Goal: Transaction & Acquisition: Purchase product/service

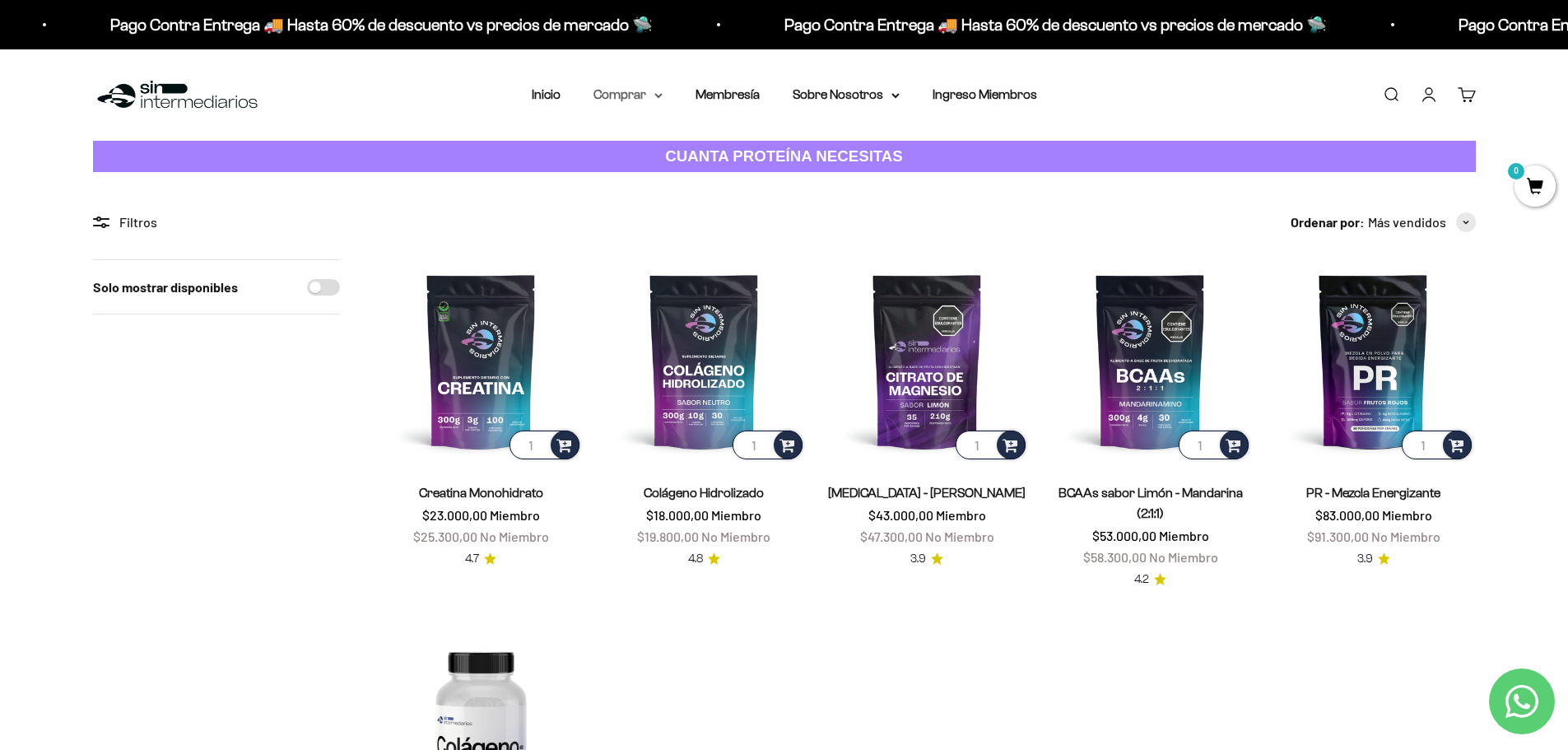
click at [662, 100] on summary "Comprar" at bounding box center [627, 95] width 69 height 22
click at [731, 144] on summary "Proteínas" at bounding box center [672, 147] width 136 height 22
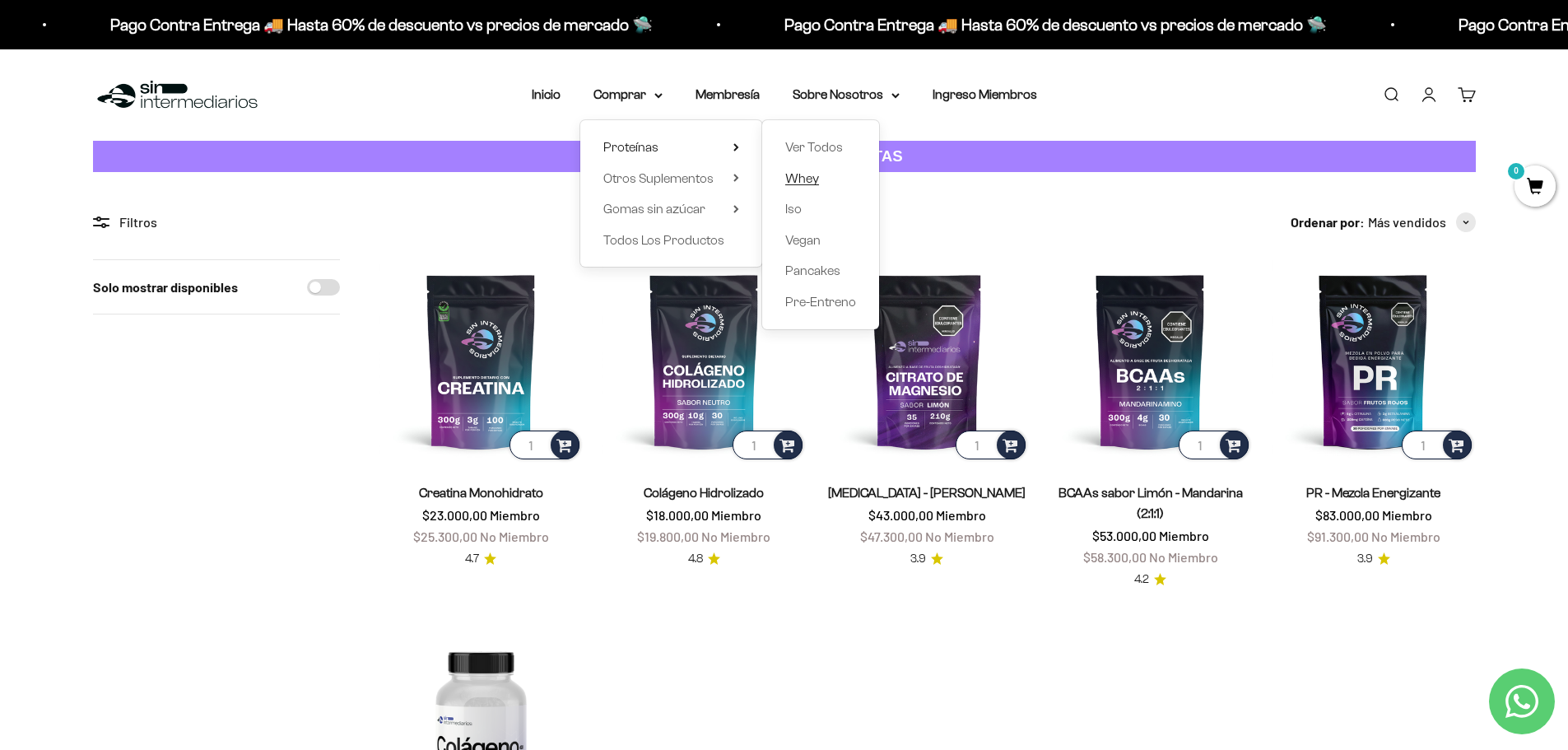
click at [790, 171] on span "Whey" at bounding box center [802, 178] width 34 height 14
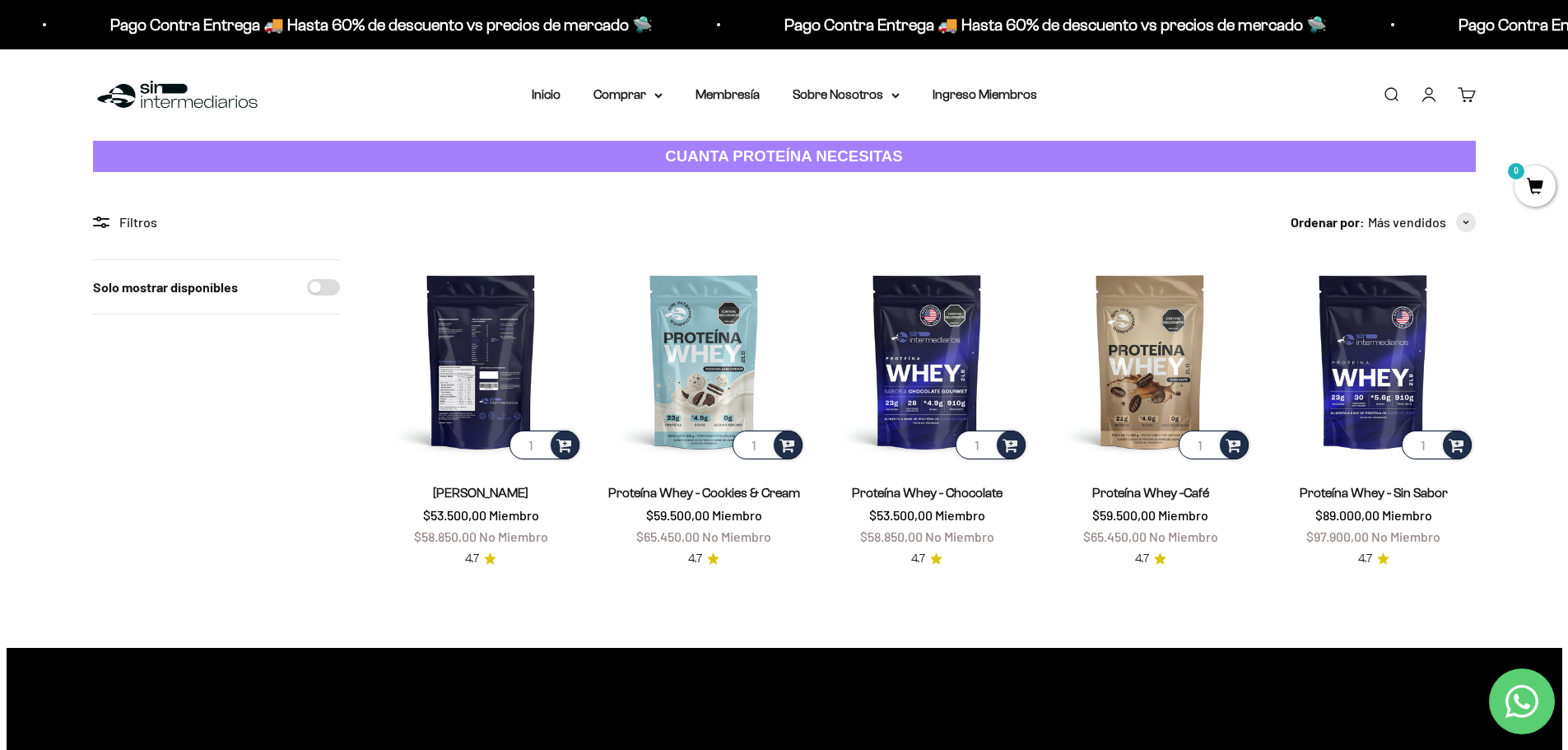
click at [440, 335] on img at bounding box center [481, 361] width 204 height 204
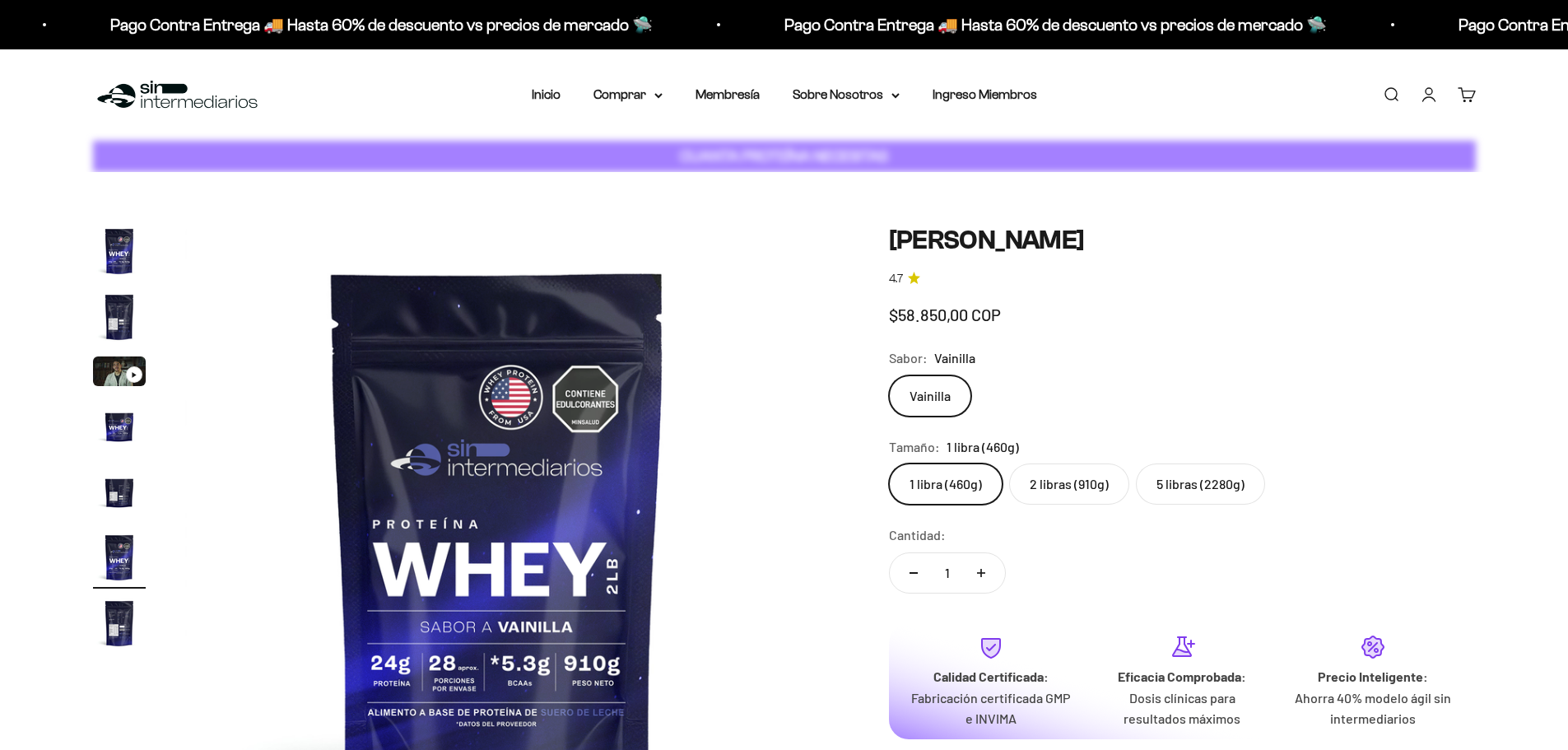
scroll to position [0, 3224]
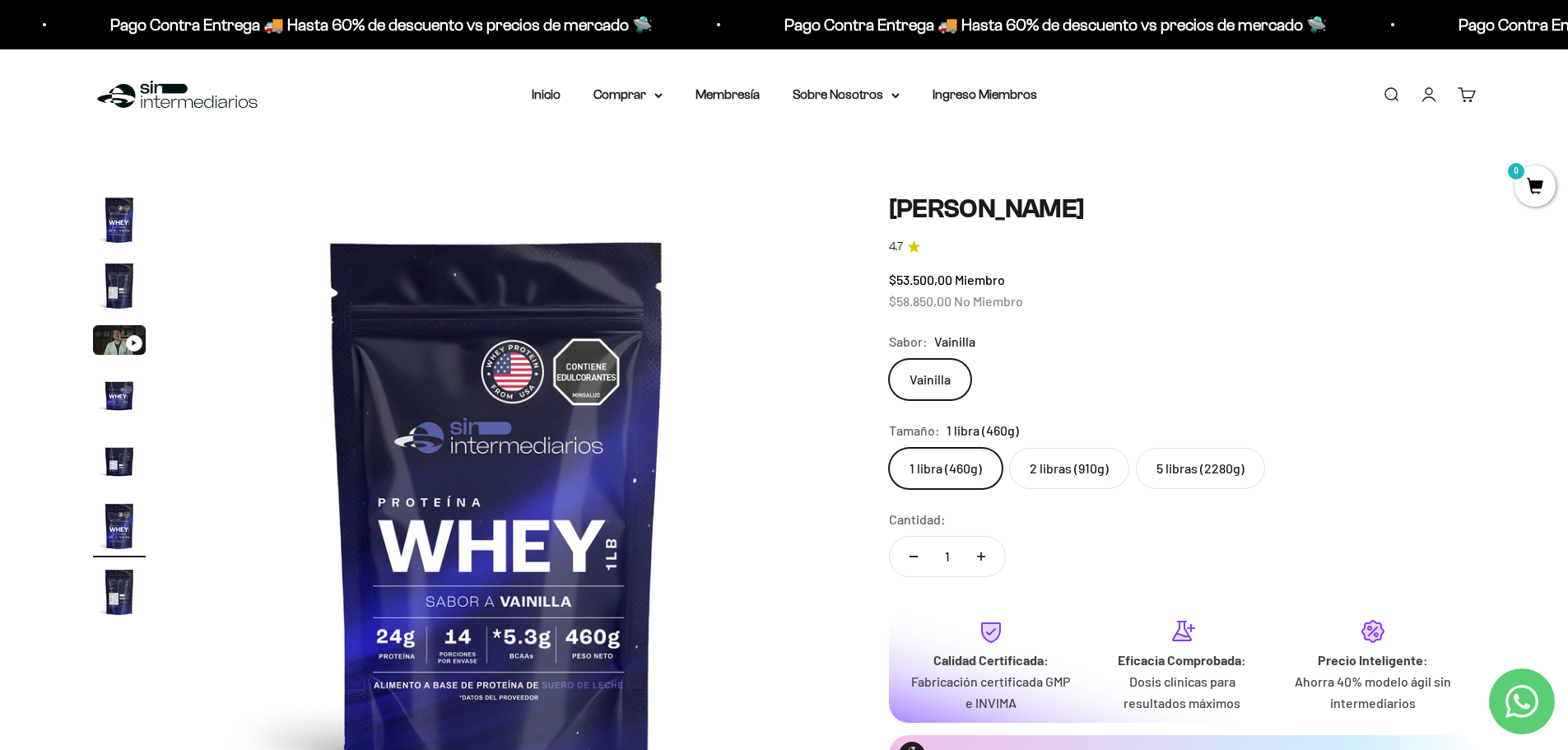
click at [1082, 472] on label "2 libras (910g)" at bounding box center [1069, 468] width 120 height 41
click at [889, 448] on input "2 libras (910g)" at bounding box center [888, 447] width 1 height 1
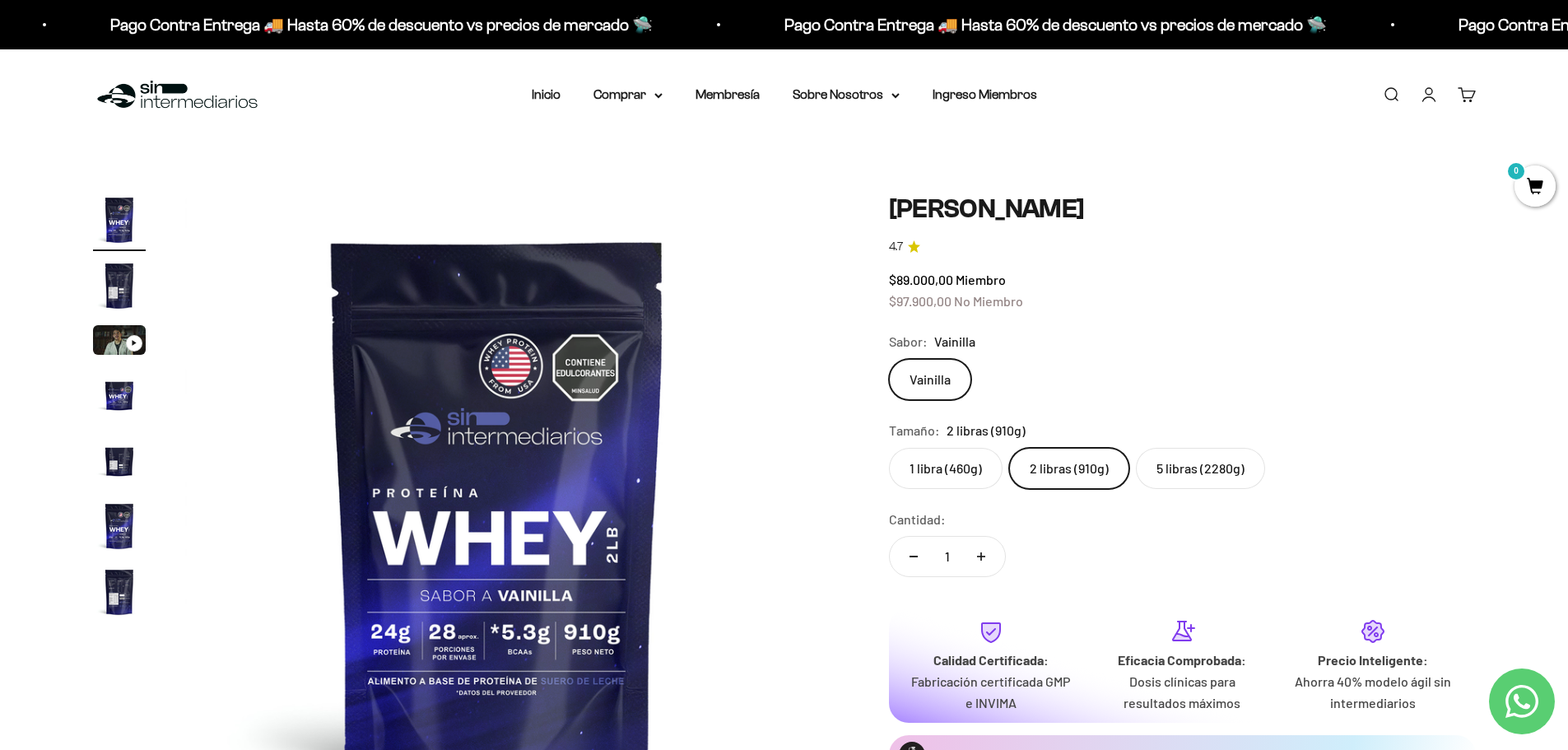
click at [955, 460] on label "1 libra (460g)" at bounding box center [946, 468] width 114 height 41
click at [889, 448] on input "1 libra (460g)" at bounding box center [888, 447] width 1 height 1
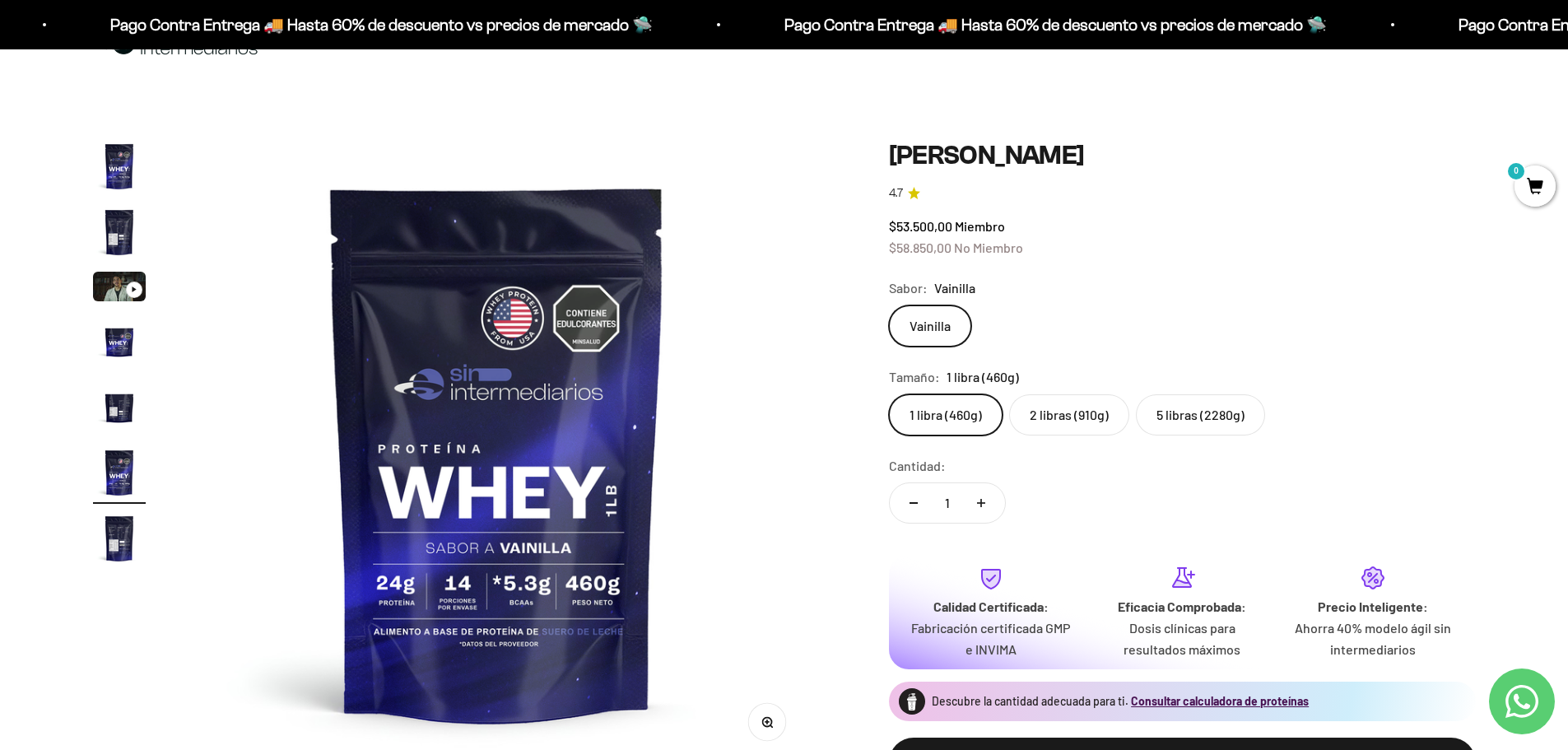
scroll to position [83, 0]
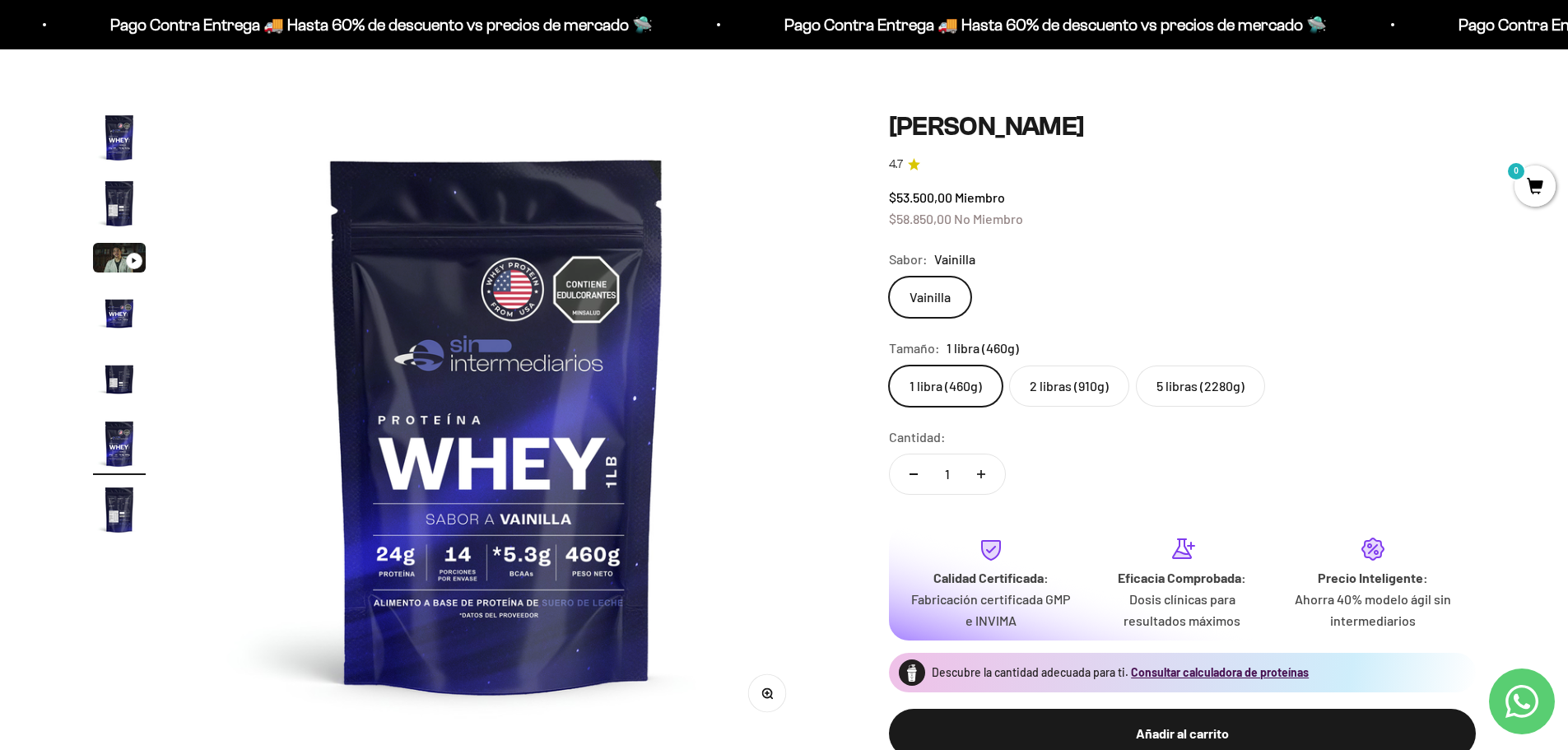
click at [1072, 398] on label "2 libras (910g)" at bounding box center [1069, 385] width 120 height 41
click at [889, 365] on input "2 libras (910g)" at bounding box center [888, 365] width 1 height 1
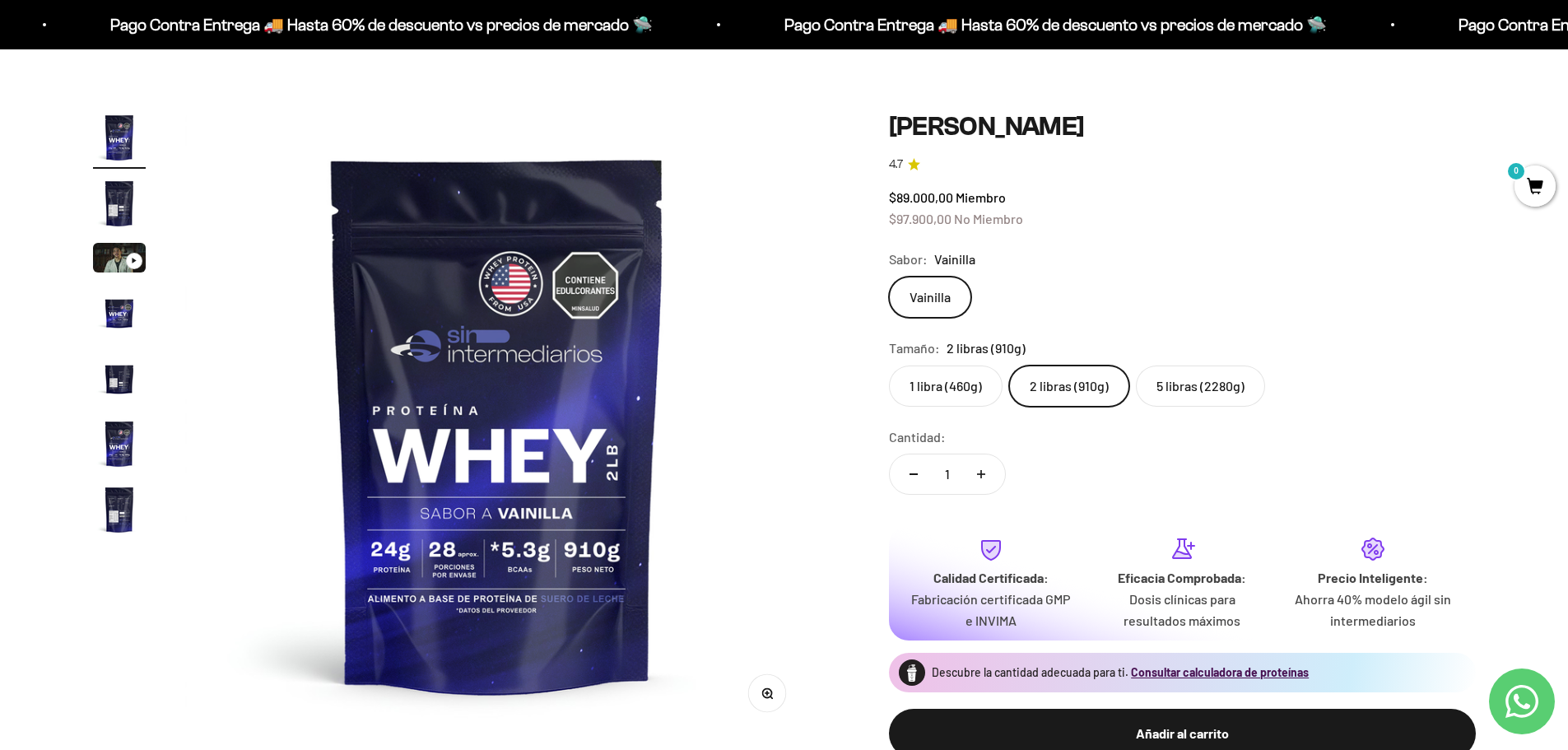
click at [928, 392] on label "1 libra (460g)" at bounding box center [946, 385] width 114 height 41
click at [889, 365] on input "1 libra (460g)" at bounding box center [888, 365] width 1 height 1
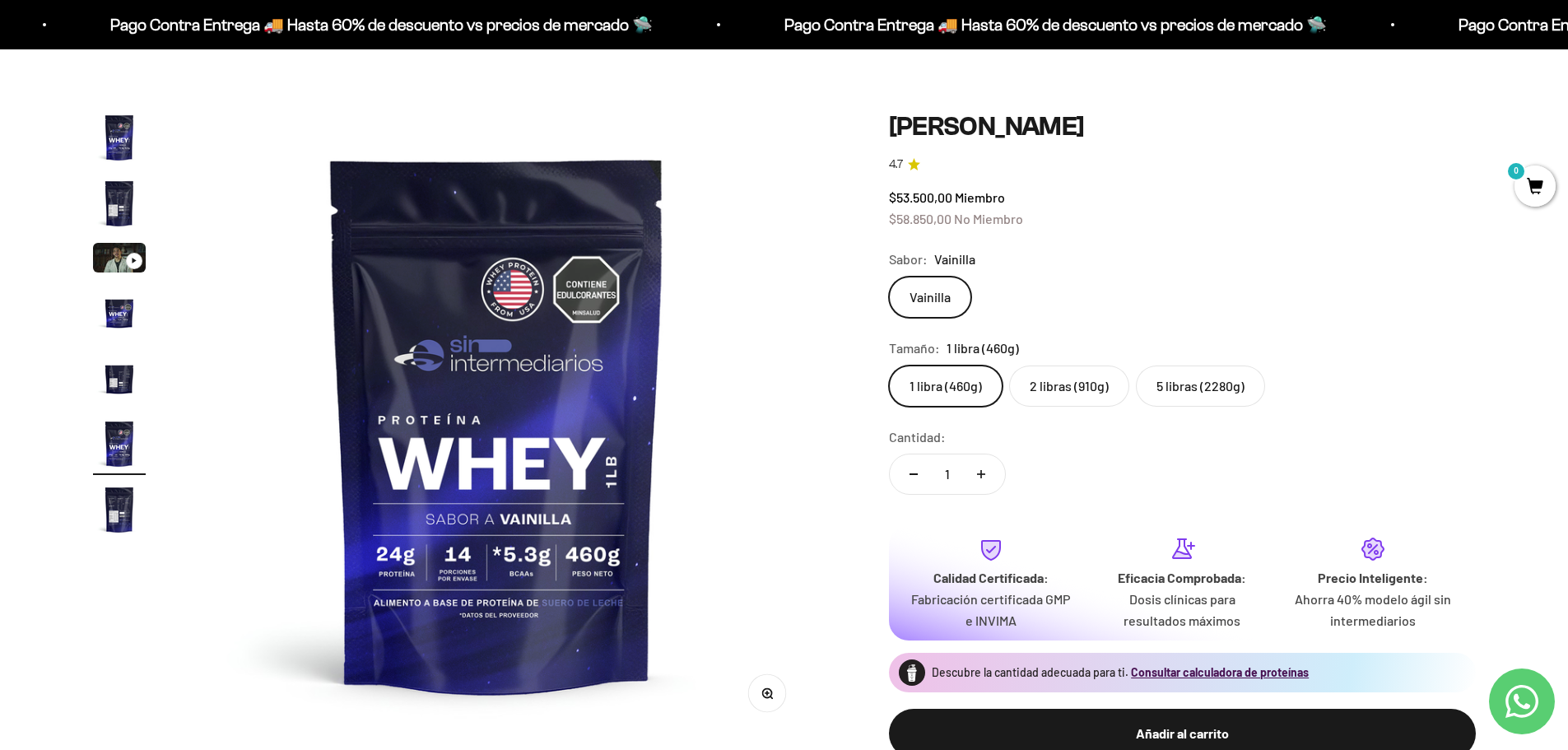
click at [1175, 368] on label "5 libras (2280g)" at bounding box center [1201, 385] width 130 height 41
click at [889, 365] on input "5 libras (2280g)" at bounding box center [888, 365] width 1 height 1
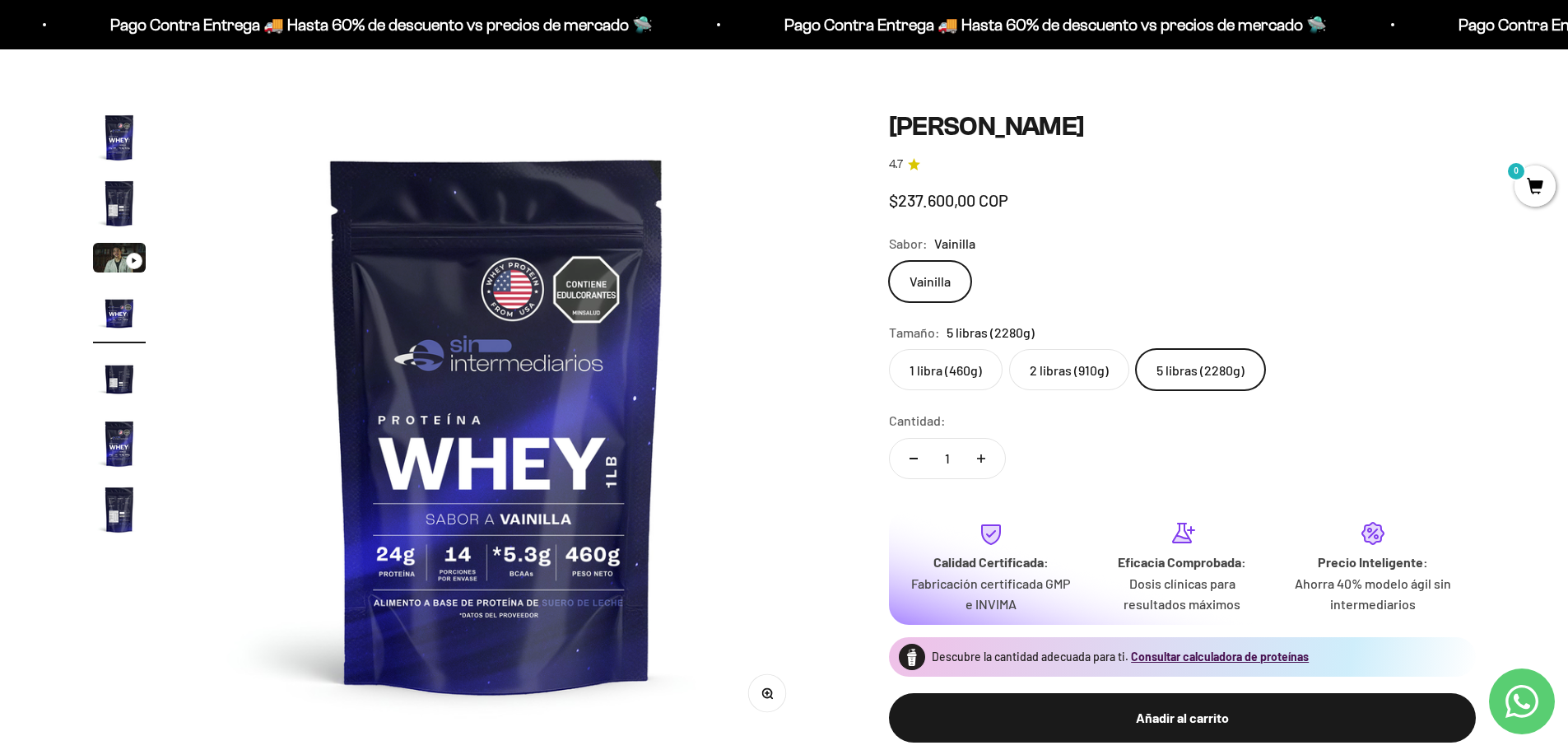
scroll to position [0, 1935]
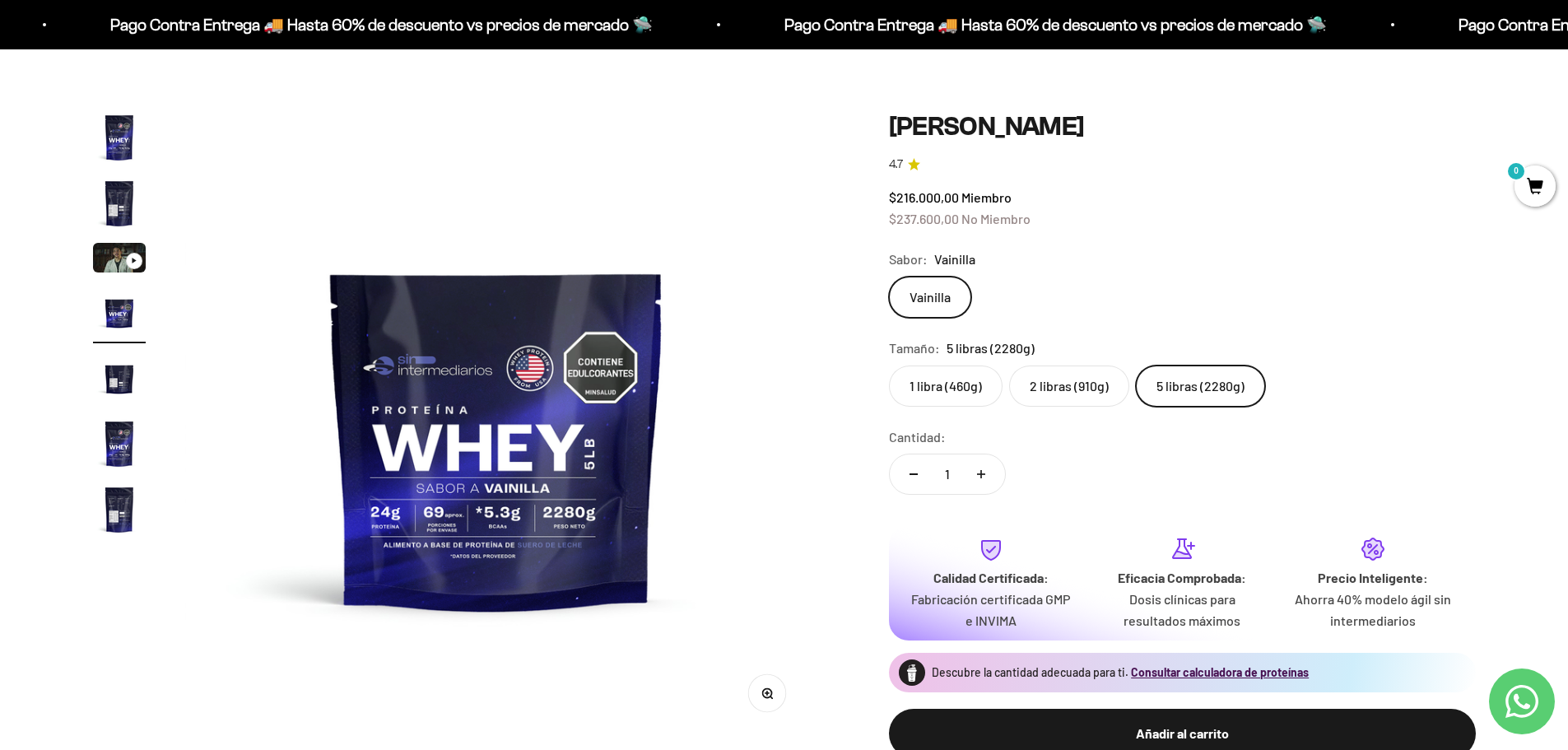
click at [1070, 385] on label "2 libras (910g)" at bounding box center [1069, 385] width 120 height 41
click at [889, 365] on input "2 libras (910g)" at bounding box center [888, 365] width 1 height 1
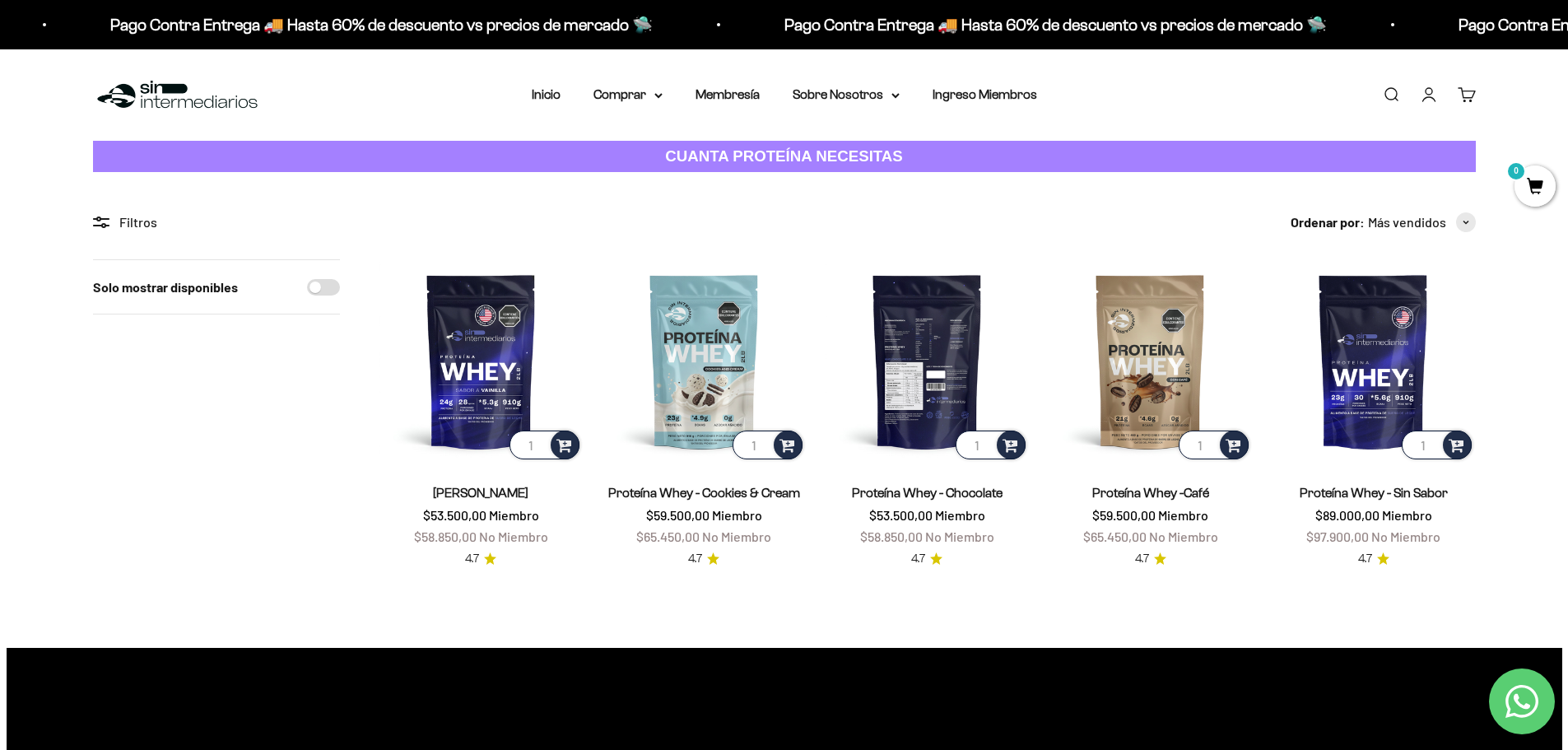
click at [904, 395] on img at bounding box center [928, 361] width 204 height 204
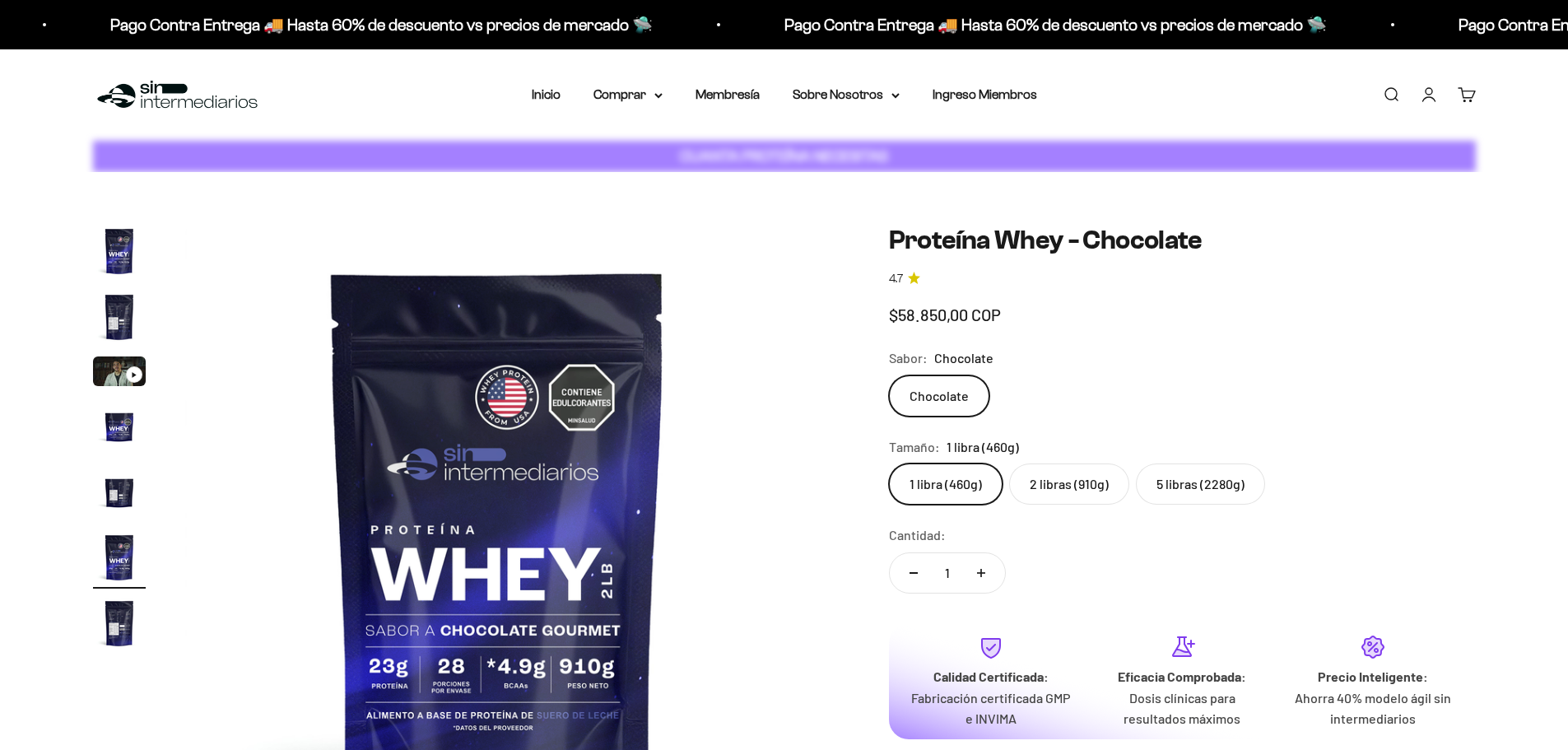
scroll to position [0, 3224]
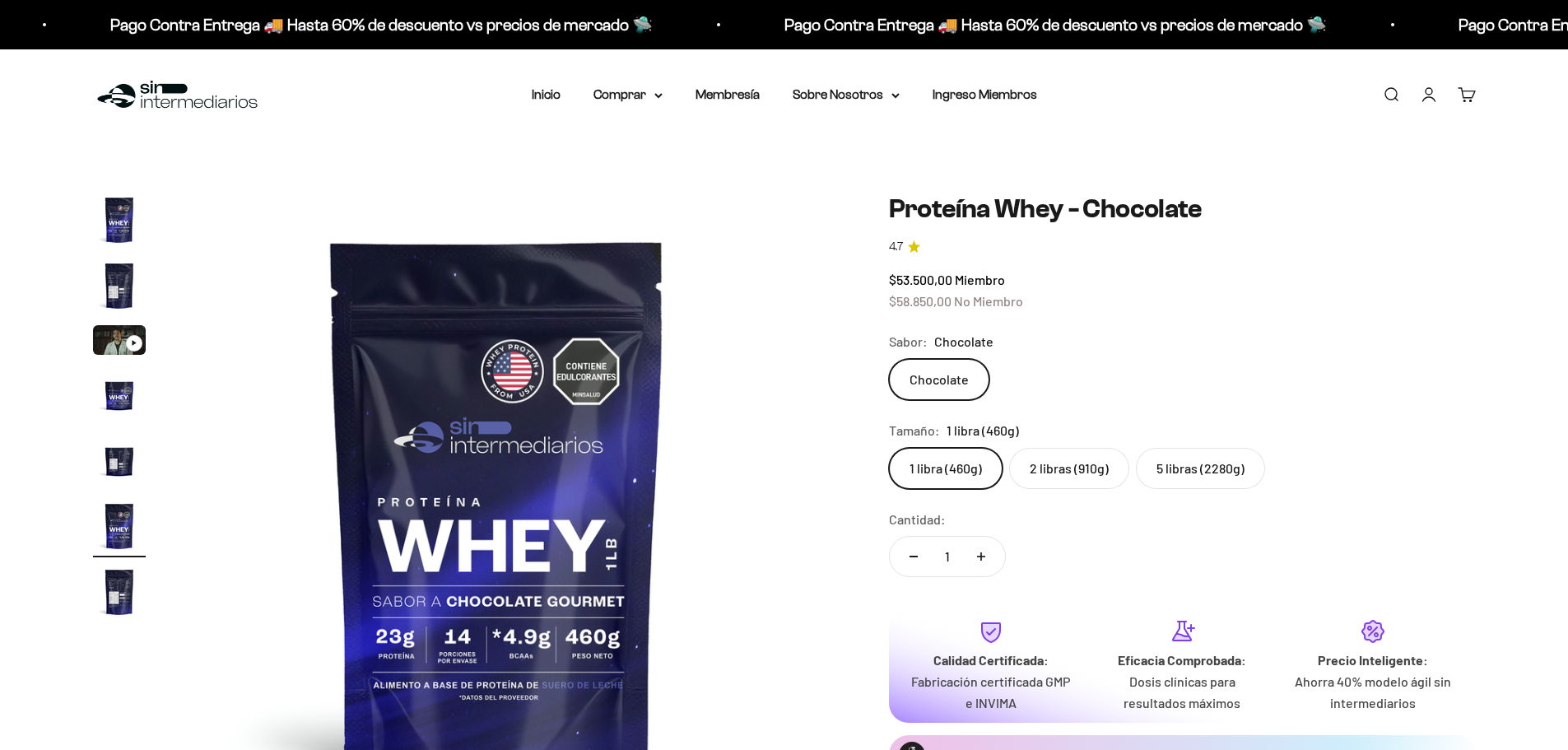
click at [1089, 487] on label "2 libras (910g)" at bounding box center [1069, 468] width 120 height 41
click at [889, 448] on input "2 libras (910g)" at bounding box center [888, 447] width 1 height 1
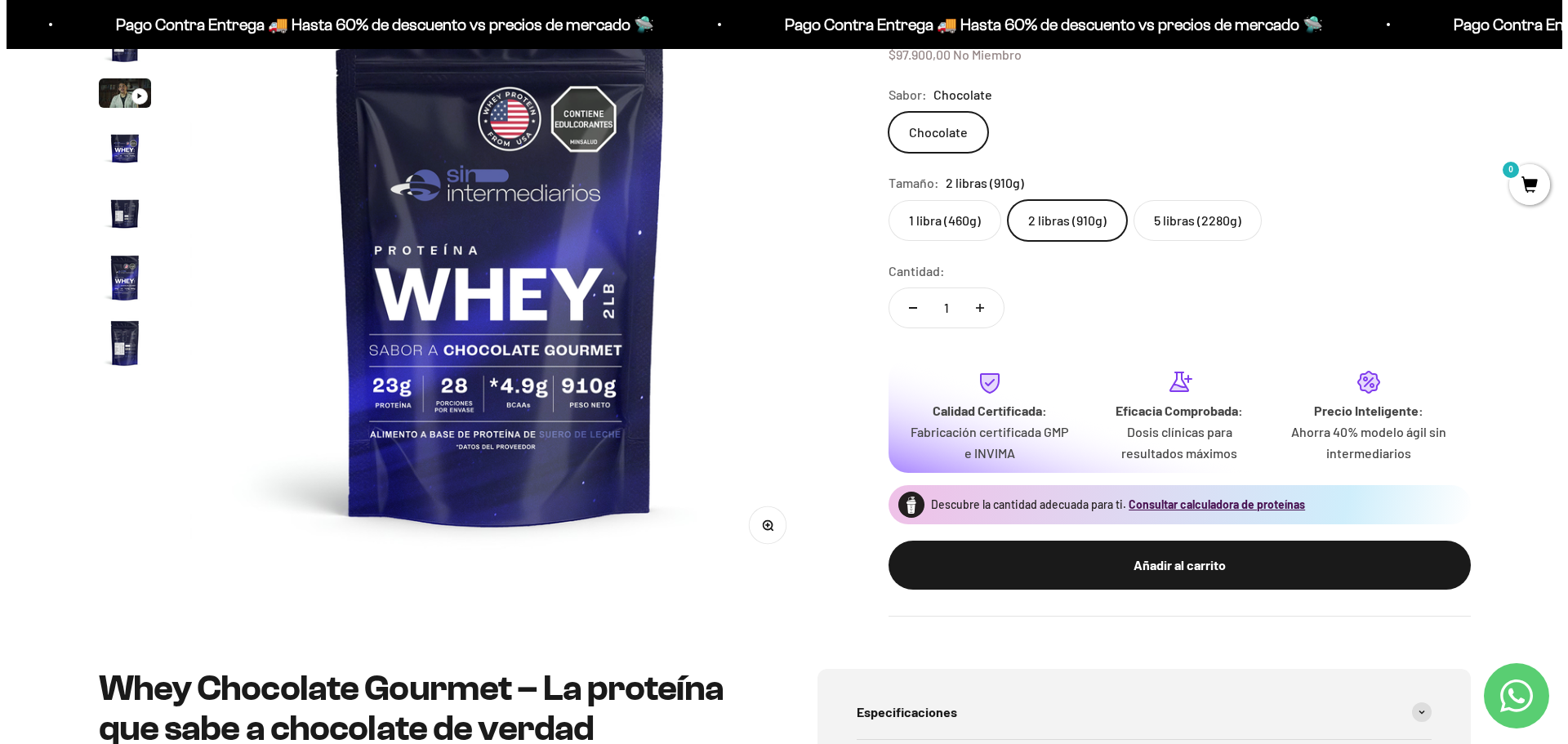
scroll to position [245, 0]
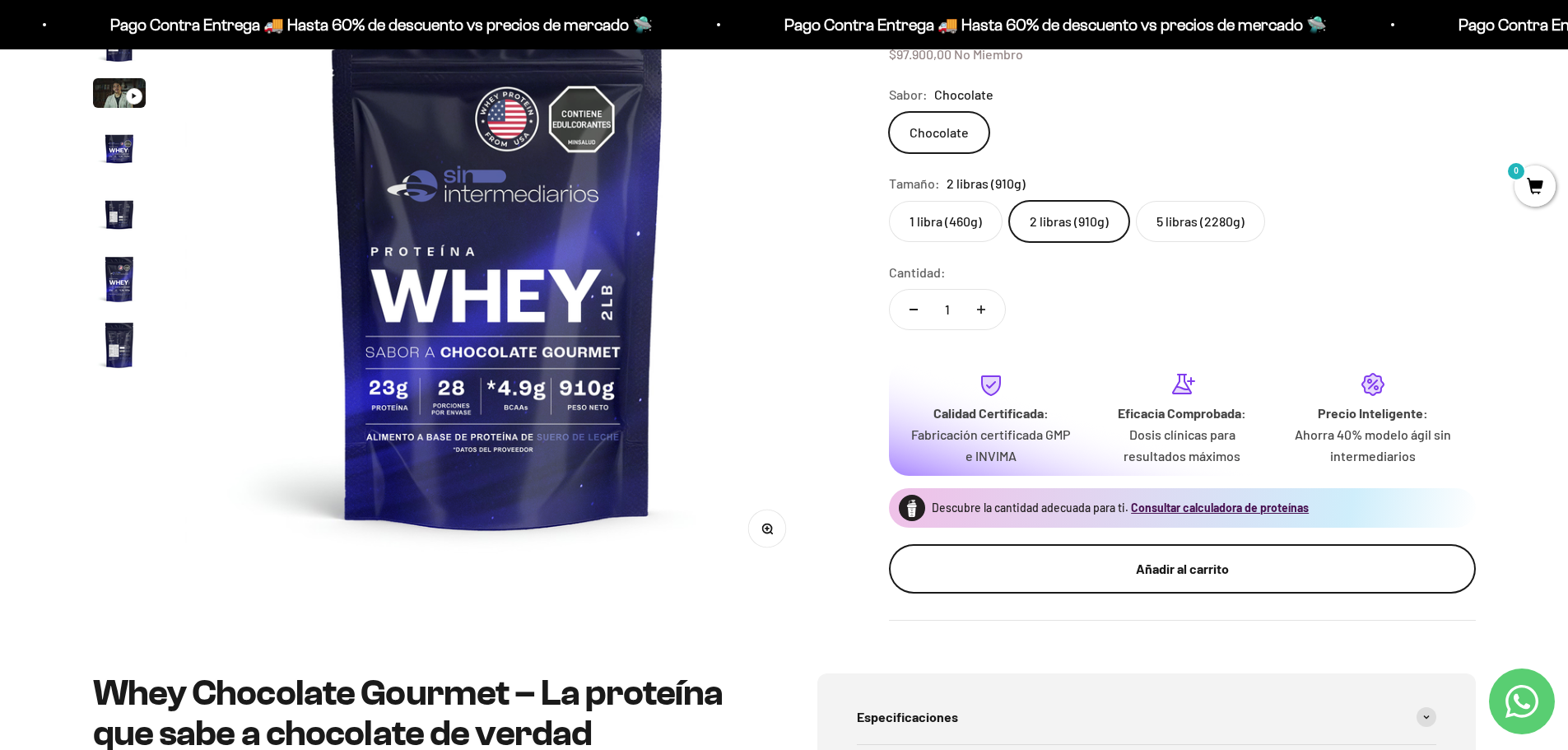
click at [1188, 562] on div "Añadir al carrito" at bounding box center [1183, 569] width 521 height 22
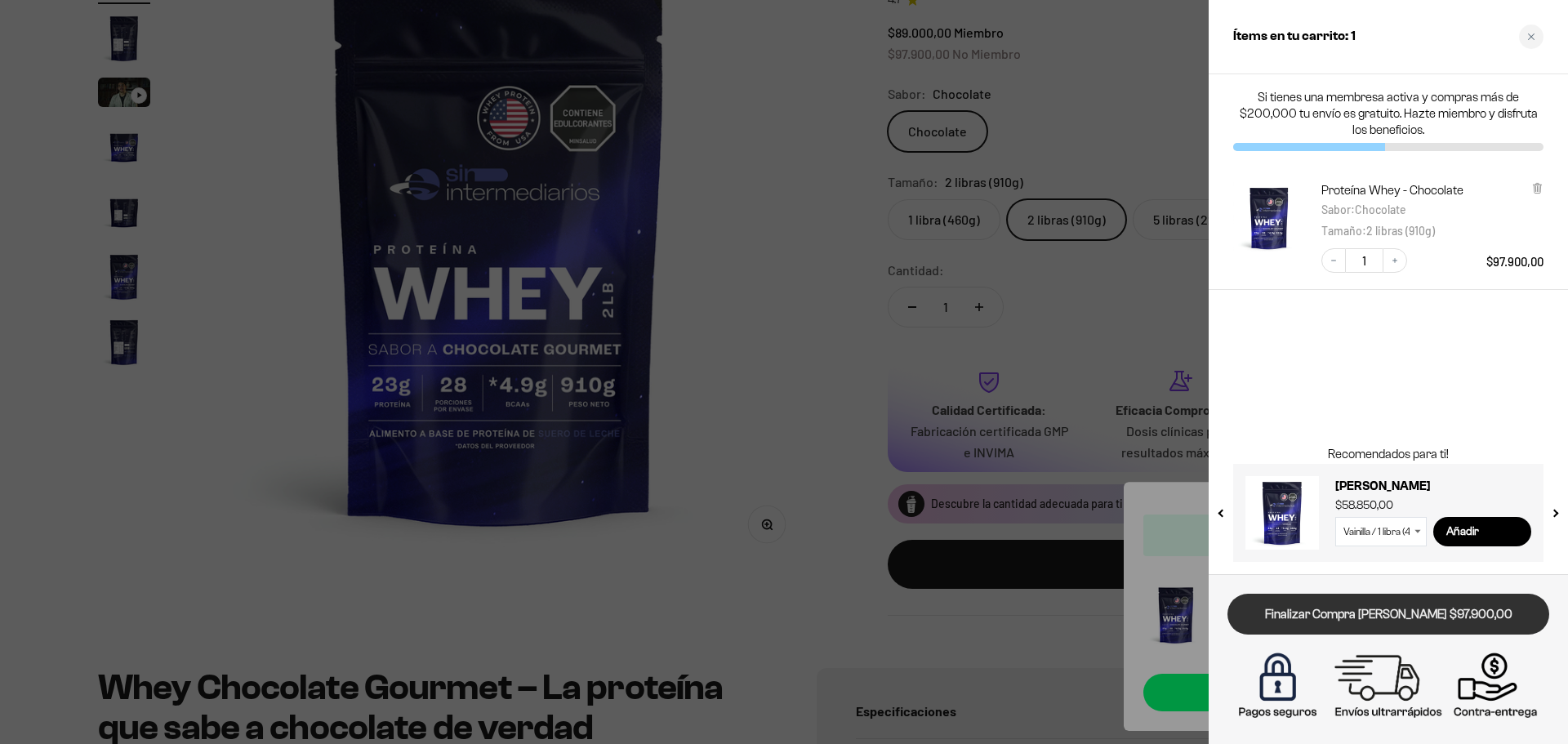
click at [1406, 621] on link "Finalizar Compra Segura $97.900,00" at bounding box center [1388, 615] width 322 height 41
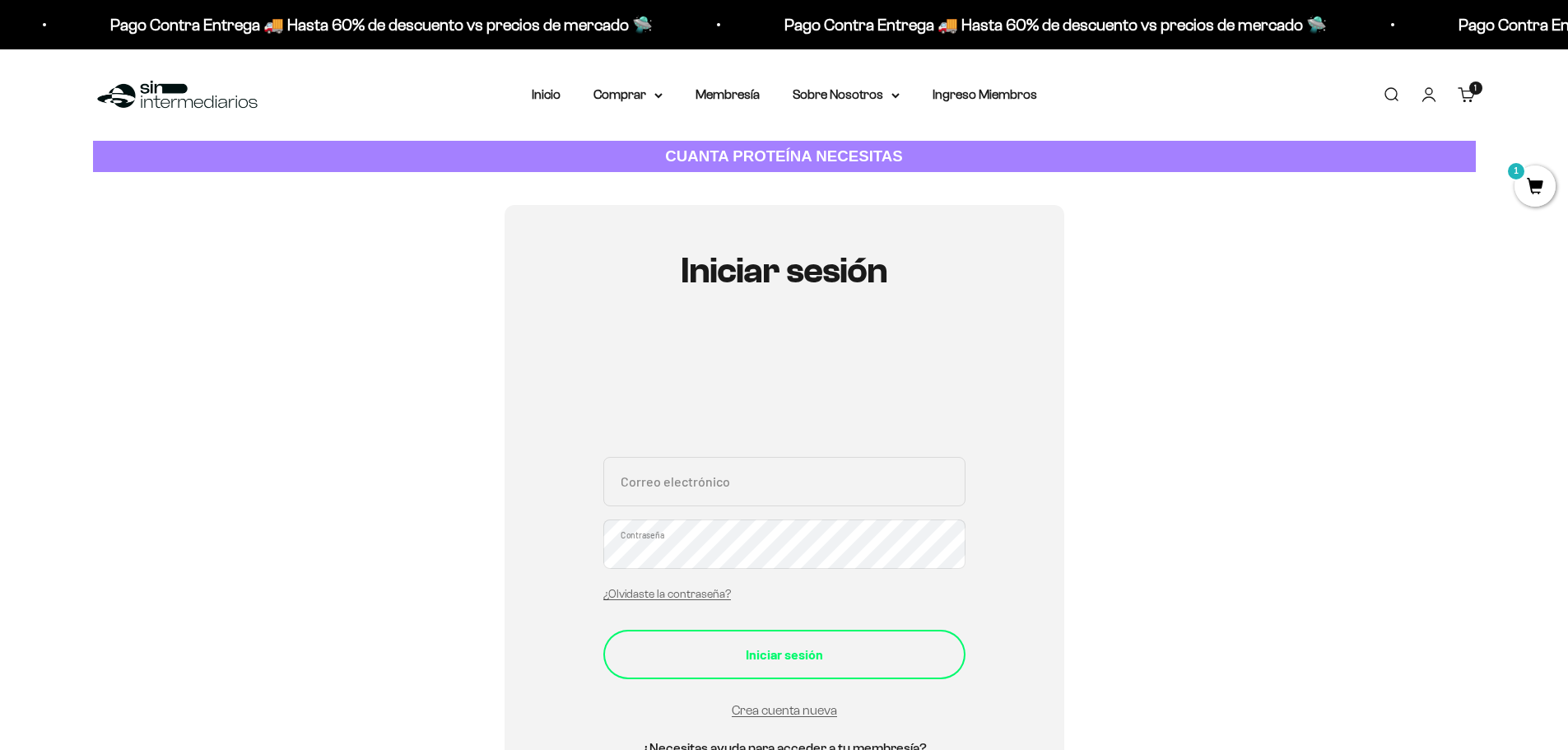
type input "[EMAIL_ADDRESS][DOMAIN_NAME]"
click at [870, 655] on div "Iniciar sesión" at bounding box center [784, 654] width 297 height 22
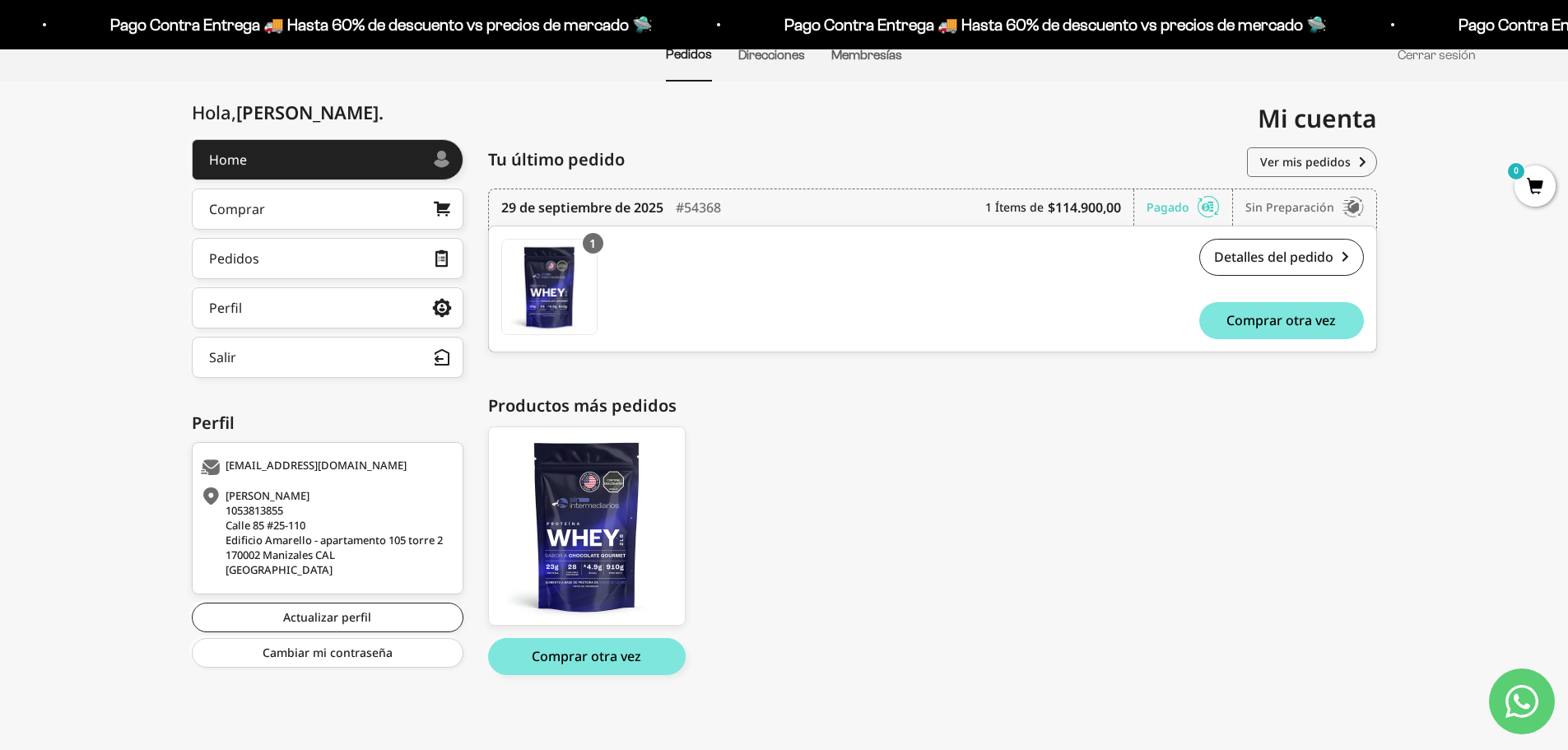
scroll to position [146, 0]
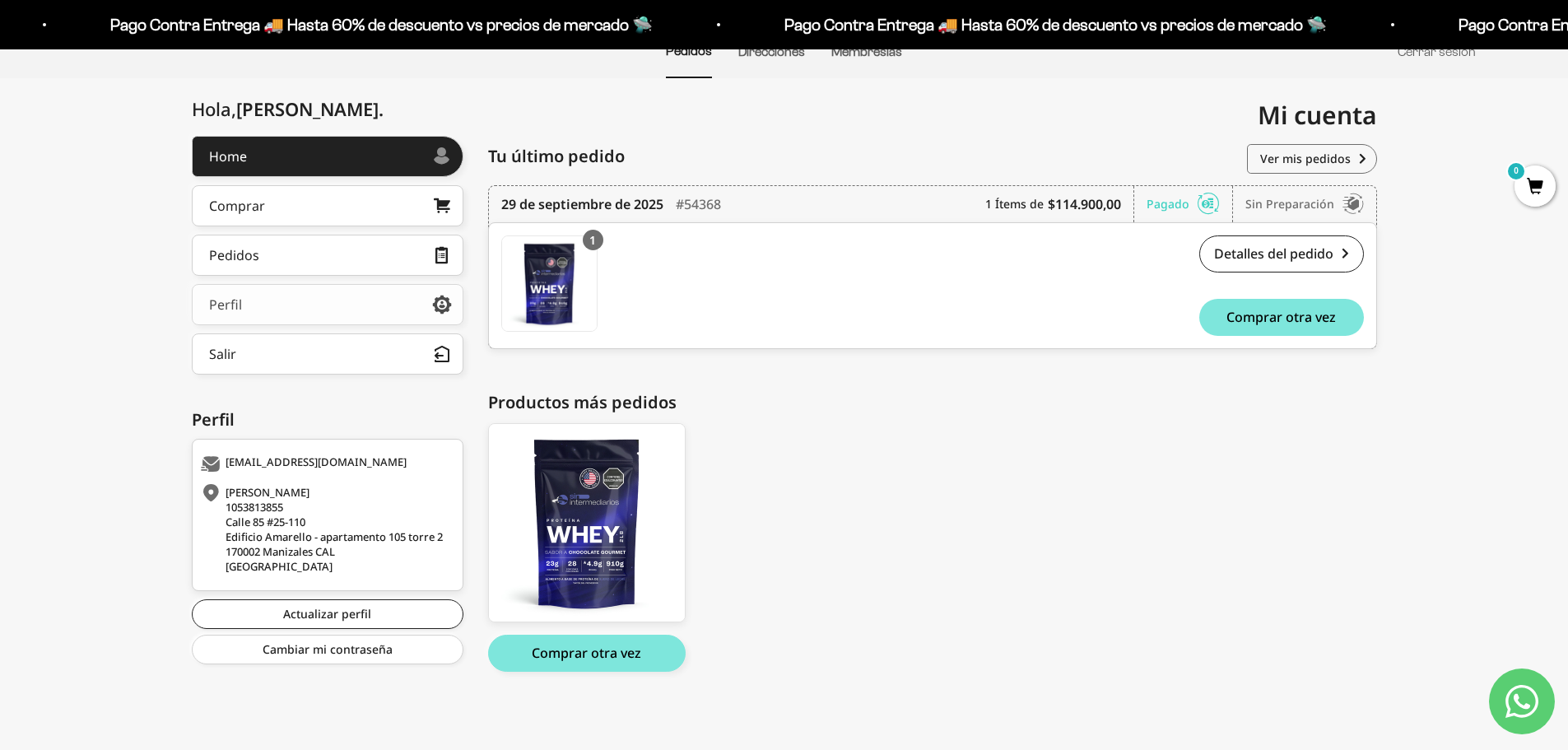
click at [318, 313] on link "Perfil" at bounding box center [327, 304] width 271 height 41
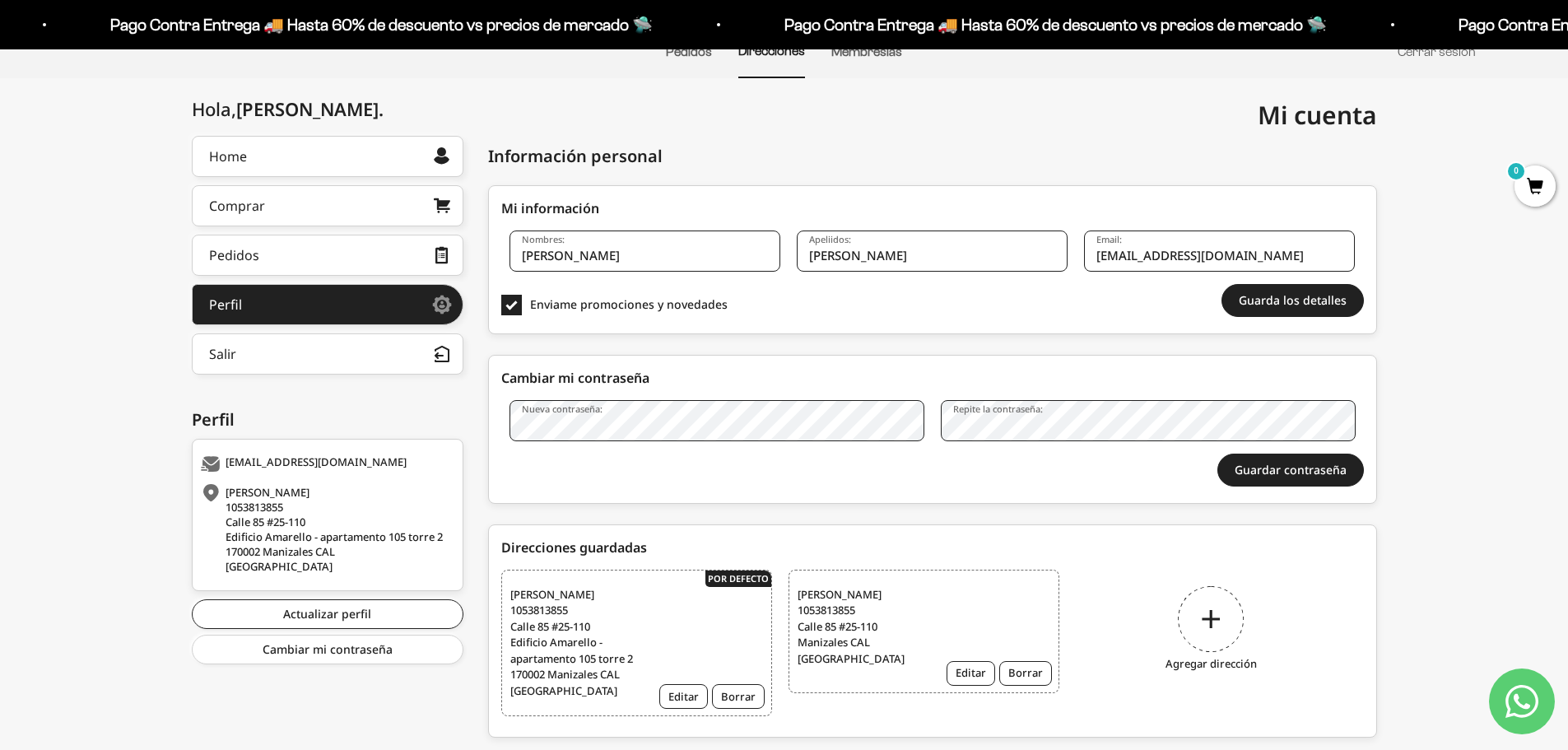
scroll to position [105, 0]
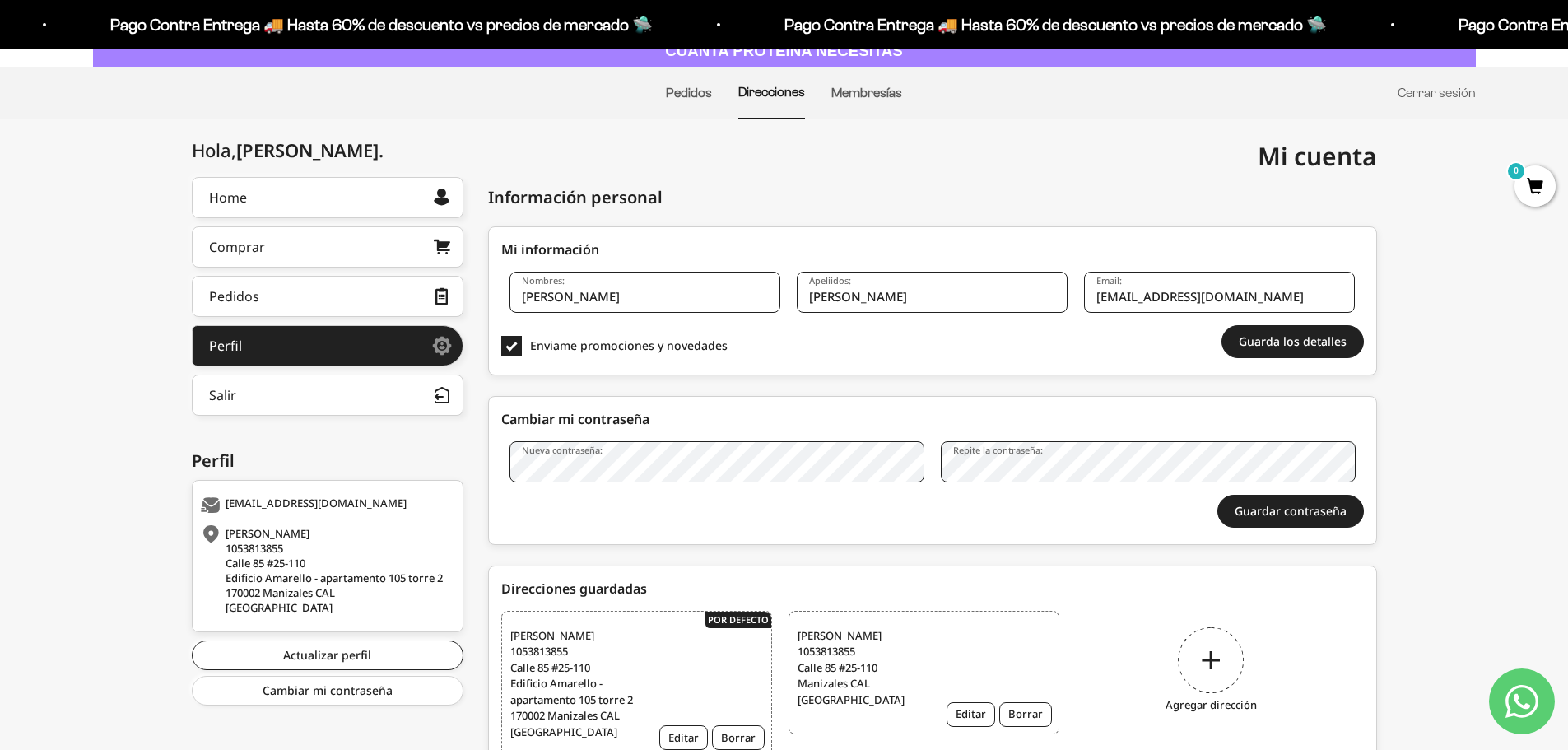
click at [285, 103] on ul "Pedidos Direcciones Membresías Cerrar sesión" at bounding box center [785, 93] width 1384 height 53
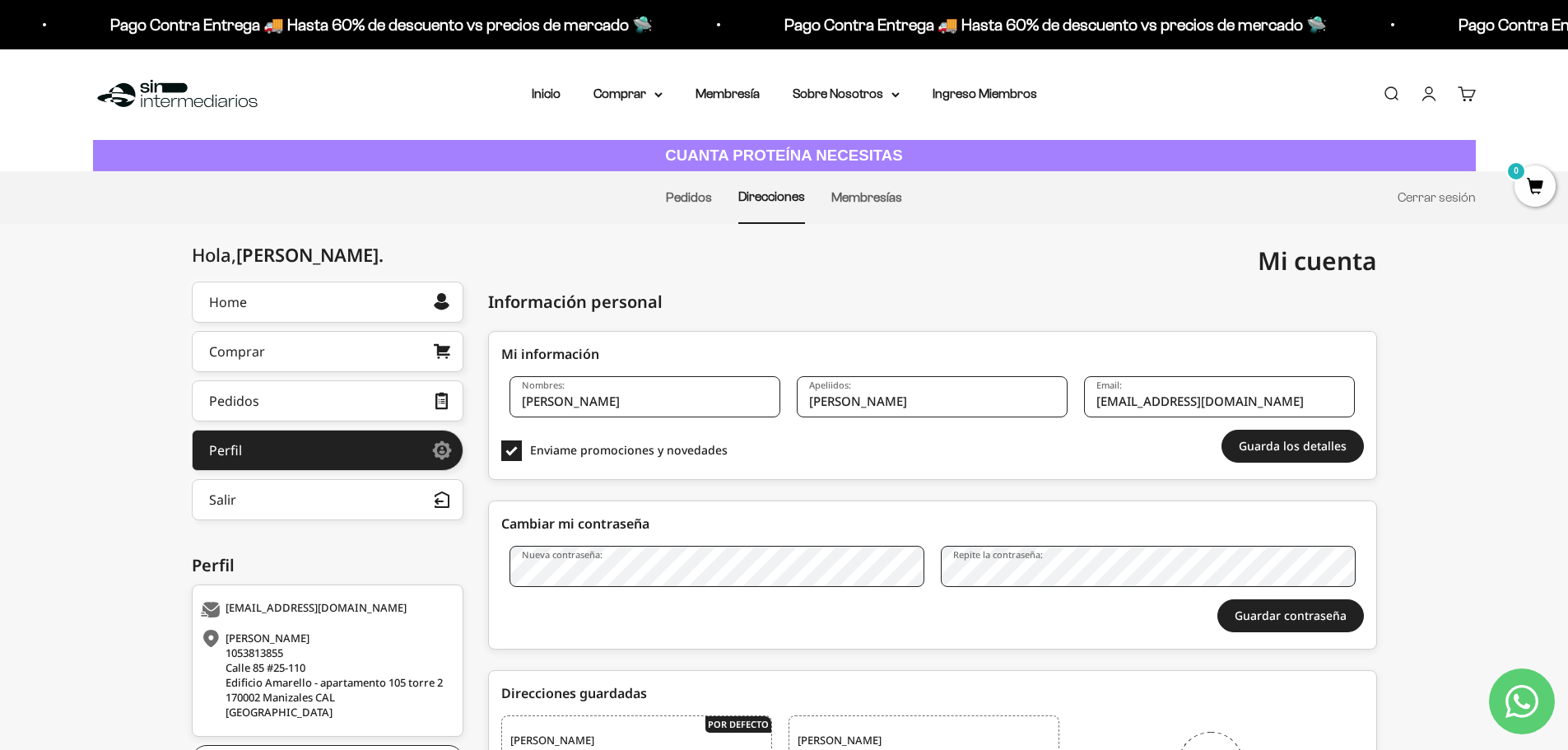
scroll to position [0, 0]
click at [297, 283] on link "Home" at bounding box center [327, 303] width 271 height 41
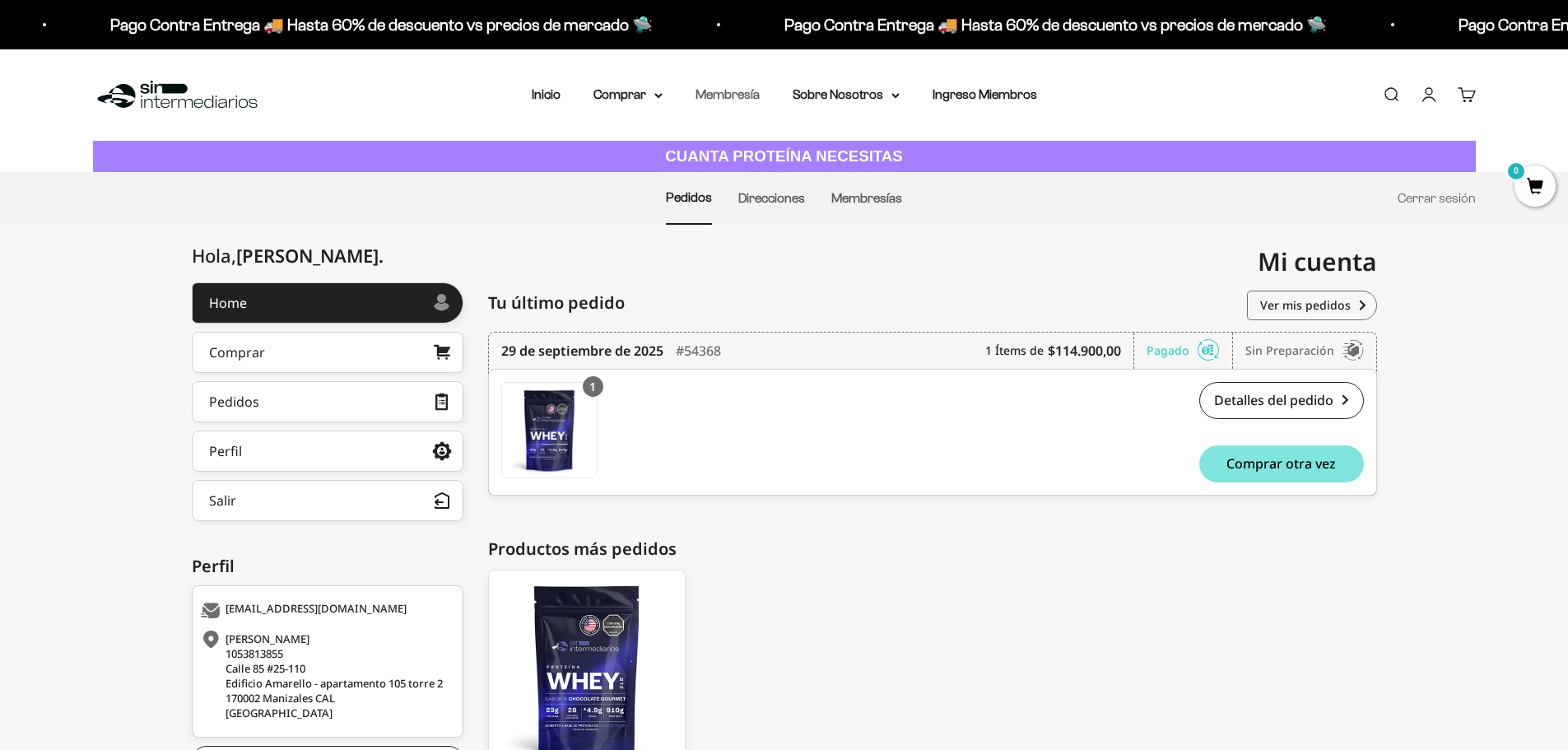
click at [731, 96] on link "Membresía" at bounding box center [728, 94] width 64 height 14
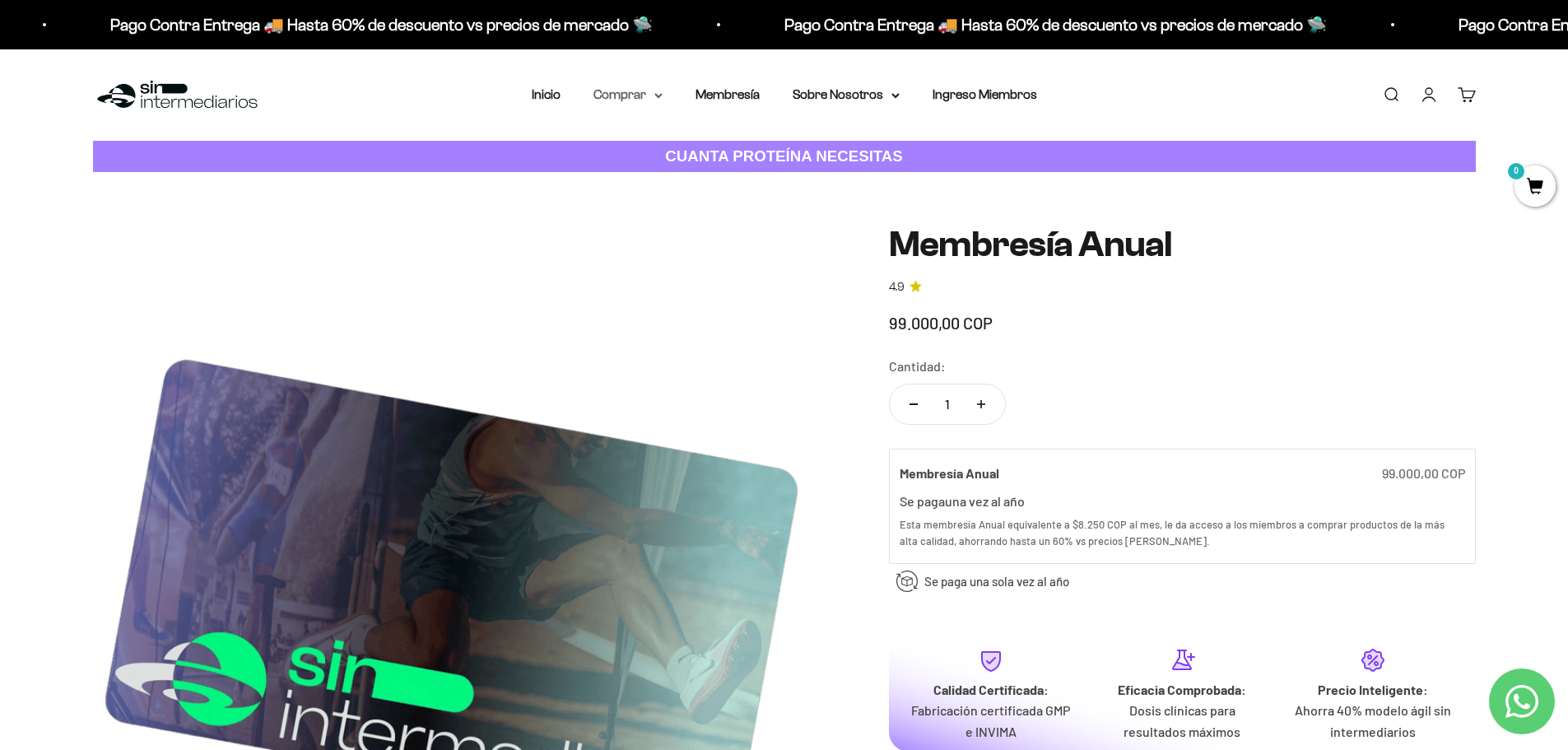
click at [617, 97] on summary "Comprar" at bounding box center [627, 95] width 69 height 22
click at [732, 146] on summary "Proteínas" at bounding box center [672, 147] width 136 height 22
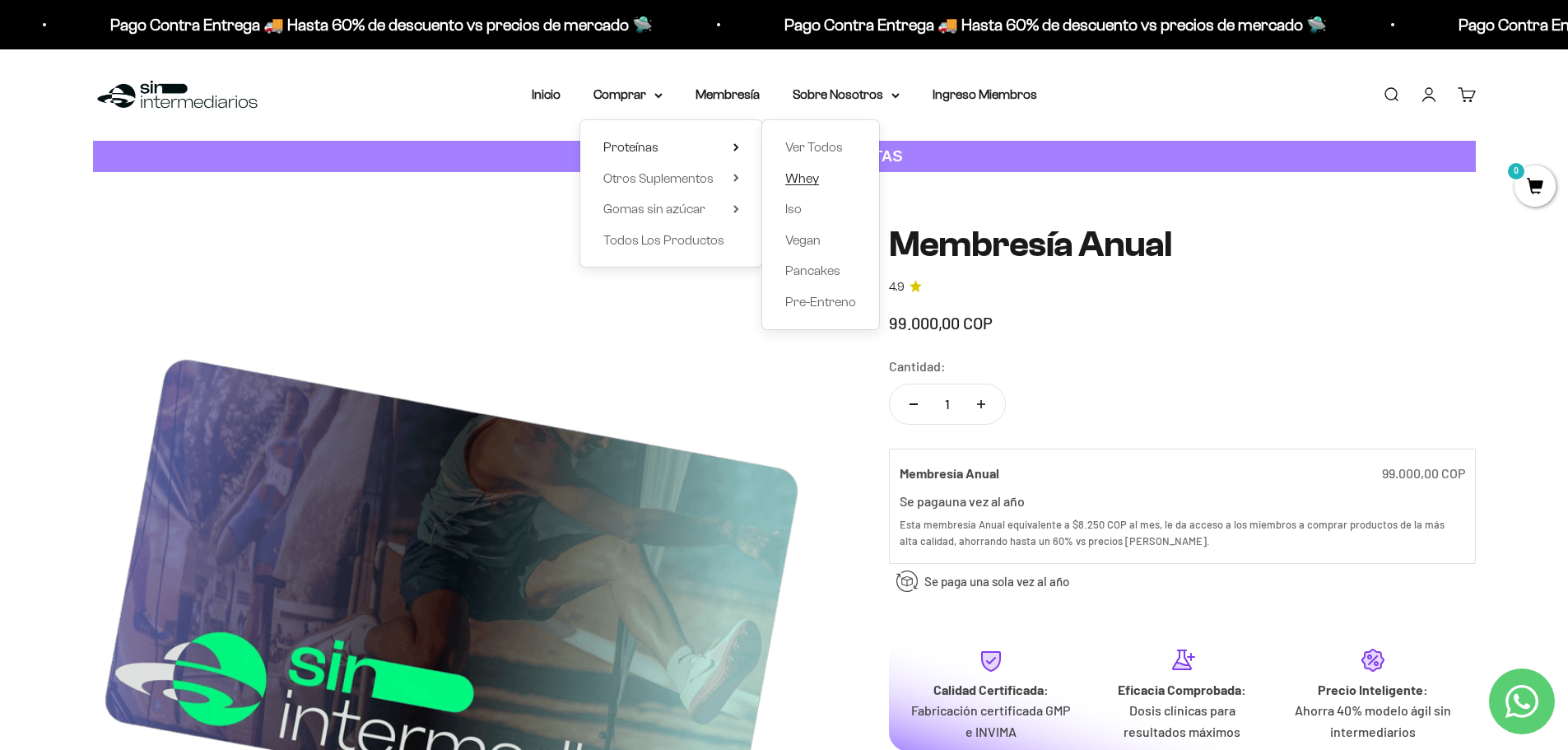
click at [818, 182] on span "Whey" at bounding box center [802, 178] width 34 height 14
